Goal: Information Seeking & Learning: Learn about a topic

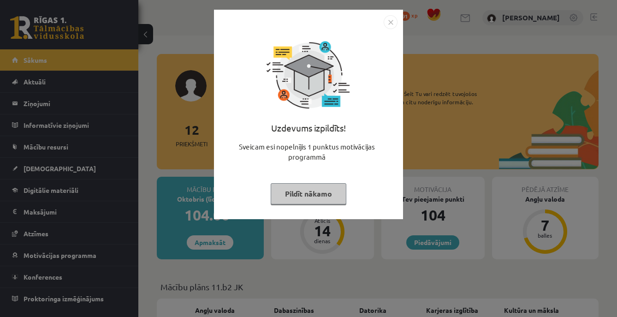
click at [319, 193] on button "Pildīt nākamo" at bounding box center [309, 193] width 76 height 21
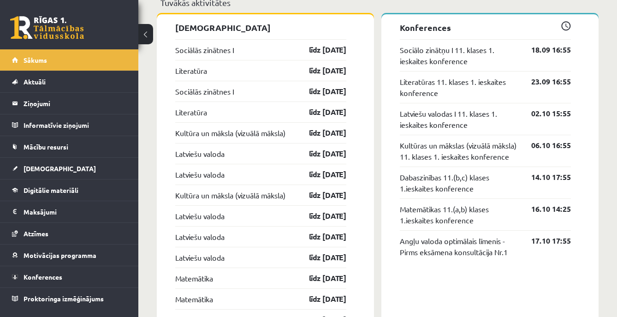
scroll to position [837, 0]
click at [262, 92] on div "Sociālās zinātnes I līdz 30.09.25" at bounding box center [260, 90] width 171 height 21
click at [311, 96] on link "līdz 30.09.25" at bounding box center [319, 90] width 53 height 11
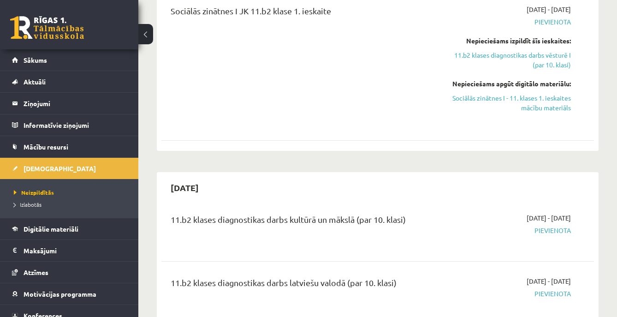
scroll to position [414, 0]
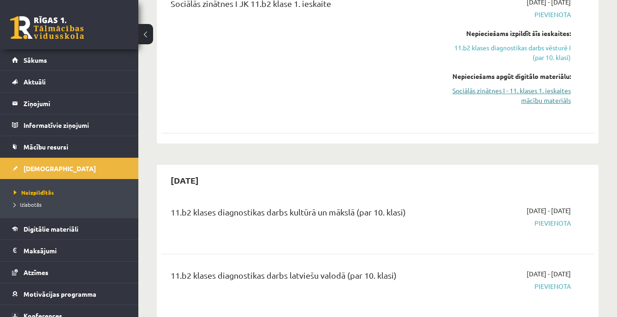
click at [533, 97] on link "Sociālās zinātnes I - 11. klases 1. ieskaites mācību materiāls" at bounding box center [509, 95] width 124 height 19
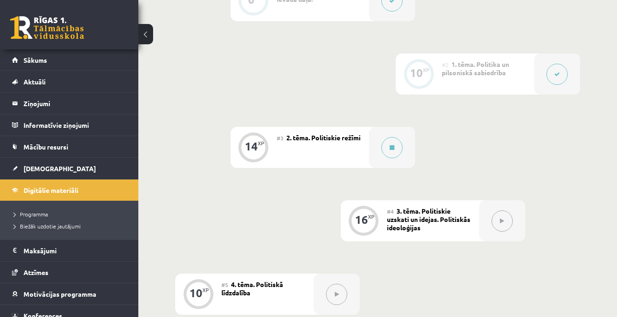
scroll to position [272, 0]
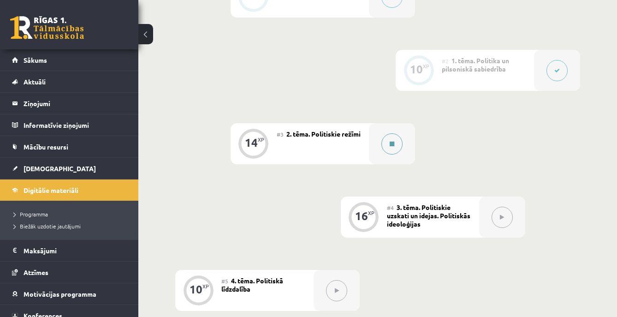
click at [397, 146] on button at bounding box center [391, 143] width 21 height 21
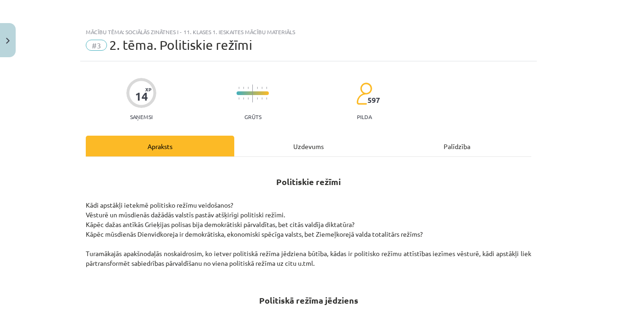
click at [309, 149] on div "Uzdevums" at bounding box center [308, 146] width 148 height 21
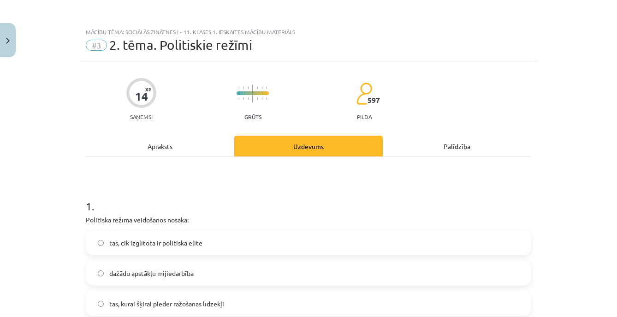
scroll to position [0, 0]
click at [170, 146] on div "Apraksts" at bounding box center [160, 146] width 148 height 21
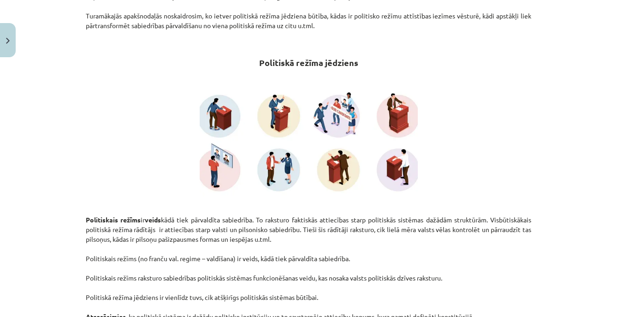
scroll to position [238, 0]
